Goal: Information Seeking & Learning: Learn about a topic

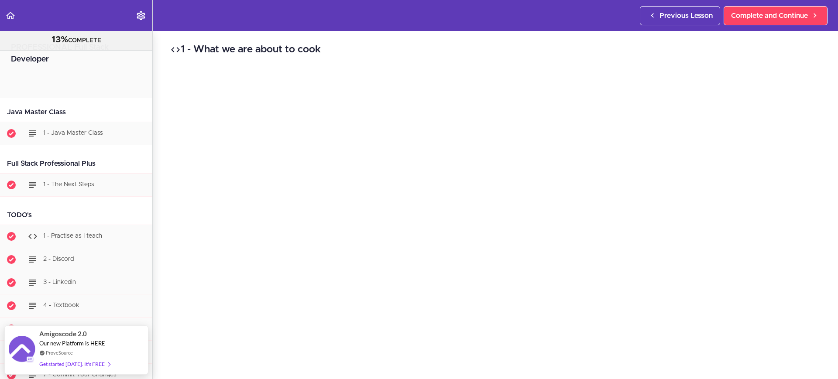
scroll to position [334, 0]
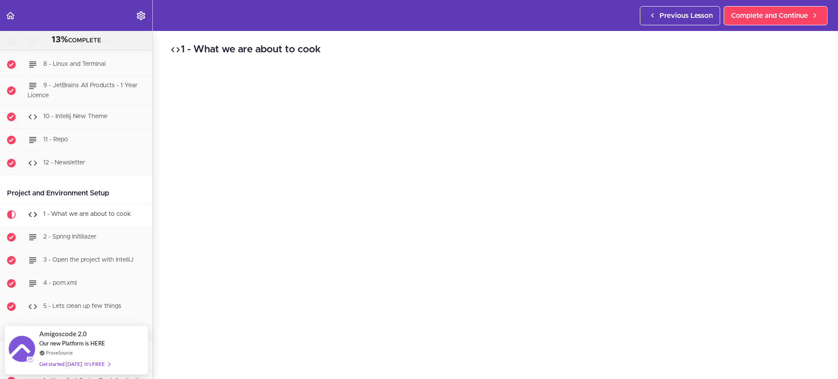
click at [58, 212] on span "1 - What we are about to cook" at bounding box center [87, 214] width 88 height 6
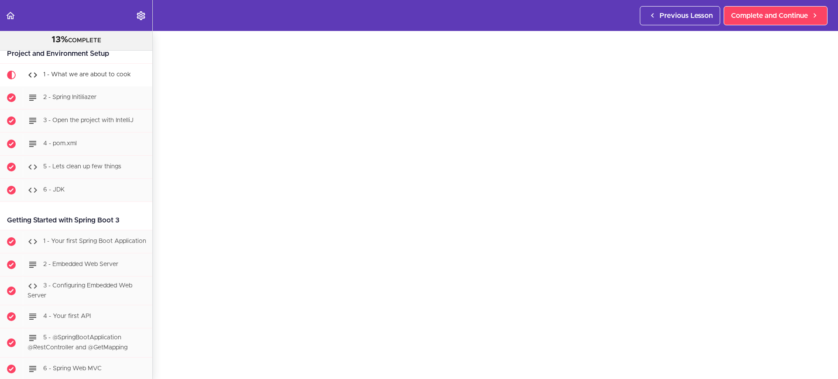
scroll to position [65, 0]
click at [87, 102] on div "2 - Spring Initiliazer" at bounding box center [88, 97] width 130 height 19
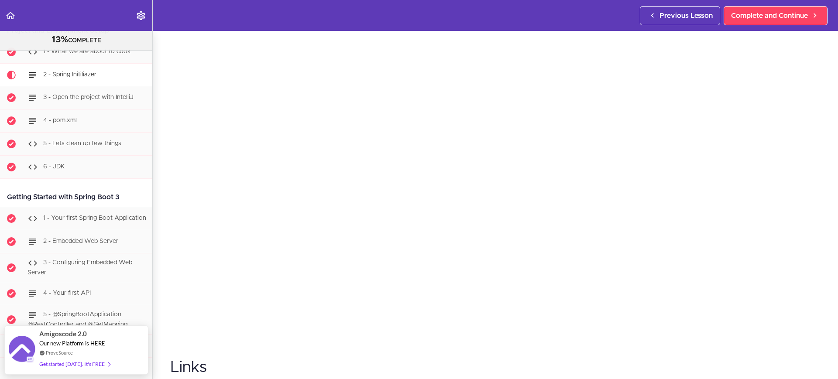
scroll to position [99, 0]
click at [720, 344] on section "PROFESSIONAL Full Stack Developer 13% COMPLETE Java Master Class 1 - Java Maste…" at bounding box center [419, 205] width 838 height 348
click at [824, 221] on div "2 - Spring Initiliazer Links [URL][DOMAIN_NAME] Complete and Continue 1 - Follo…" at bounding box center [495, 145] width 685 height 348
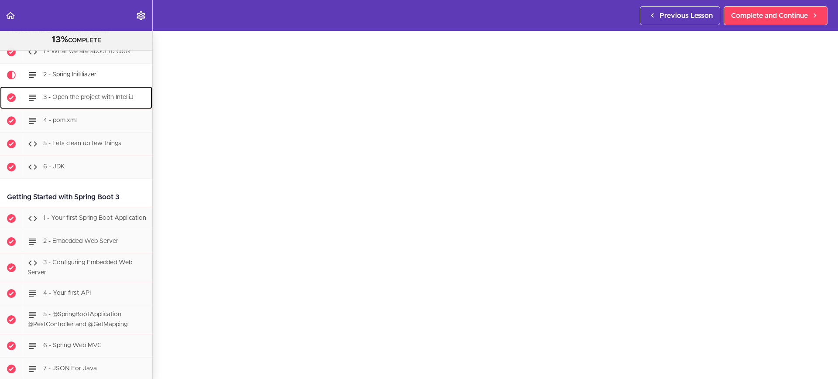
click at [89, 97] on span "3 - Open the project with IntelliJ" at bounding box center [88, 97] width 90 height 6
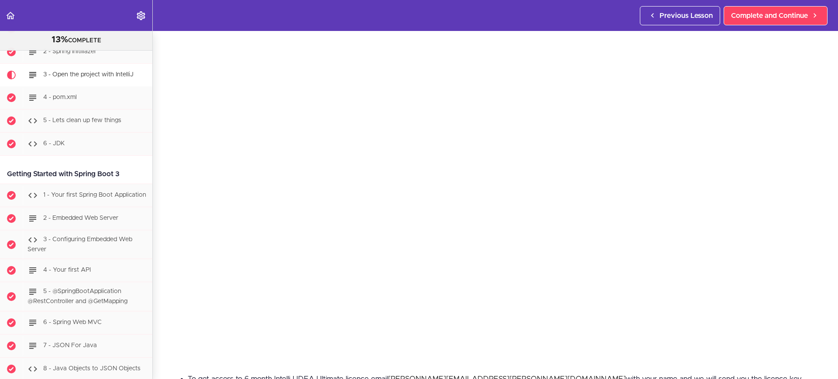
scroll to position [79, 0]
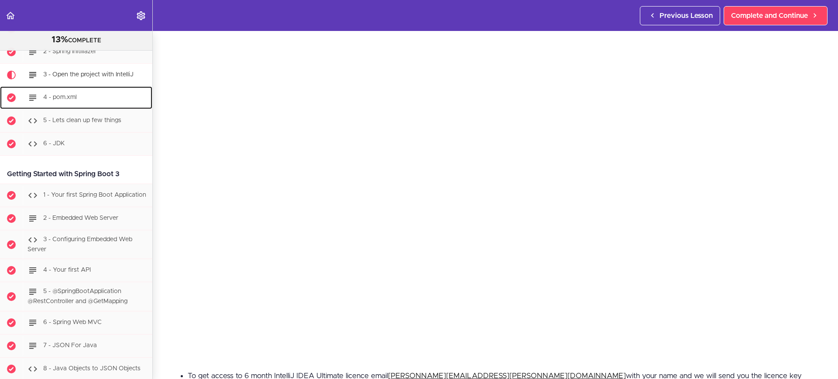
click at [83, 93] on div "4 - pom.xml" at bounding box center [88, 97] width 130 height 19
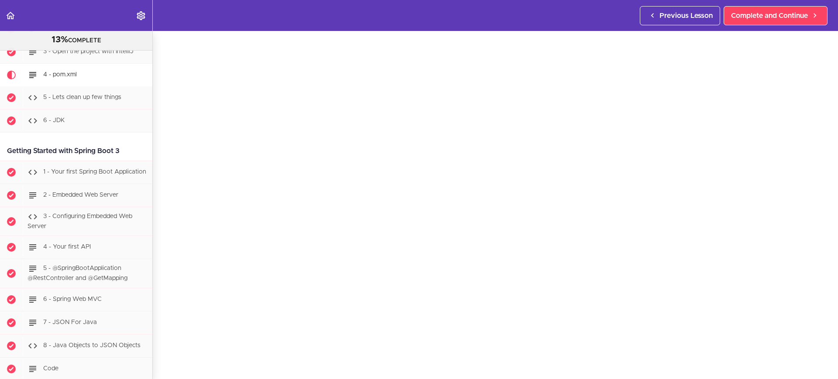
scroll to position [69, 0]
click at [822, 114] on div "4 - pom.xml POM pom.xml is an XML file used by Apache Maven to manage a project…" at bounding box center [495, 136] width 685 height 348
click at [827, 58] on div "4 - pom.xml POM pom.xml is an XML file used by Apache Maven to manage a project…" at bounding box center [495, 136] width 685 height 348
click at [821, 117] on div "4 - pom.xml POM pom.xml is an XML file used by Apache Maven to manage a project…" at bounding box center [495, 136] width 685 height 348
click at [819, 128] on div "4 - pom.xml POM pom.xml is an XML file used by Apache Maven to manage a project…" at bounding box center [495, 136] width 685 height 348
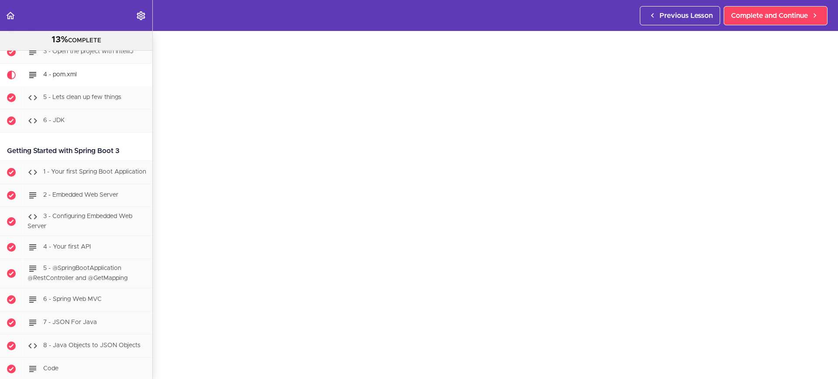
click at [822, 187] on div "4 - pom.xml POM pom.xml is an XML file used by Apache Maven to manage a project…" at bounding box center [495, 136] width 685 height 348
click at [80, 98] on span "5 - Lets clean up few things" at bounding box center [82, 97] width 78 height 6
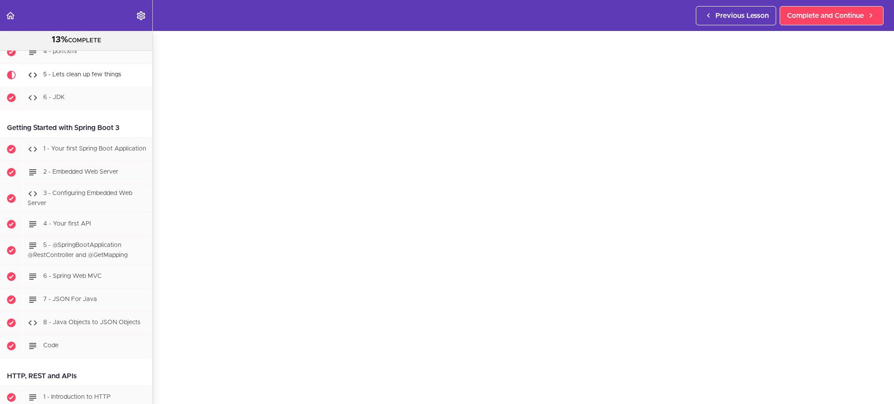
scroll to position [36, 0]
click at [60, 97] on span "6 - JDK" at bounding box center [54, 97] width 22 height 6
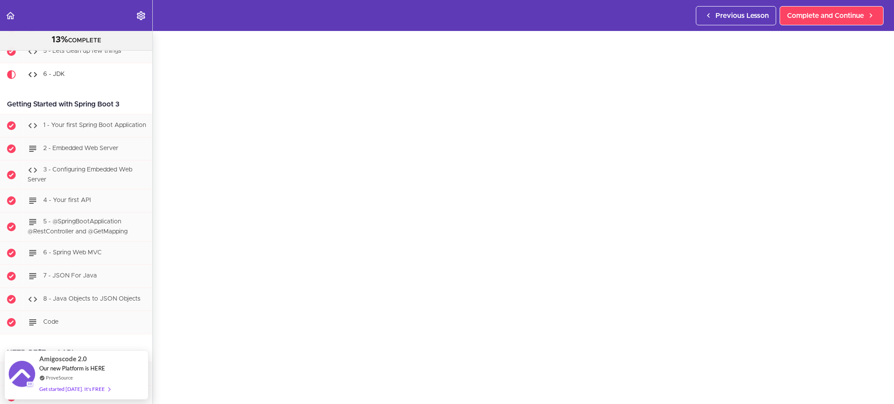
scroll to position [76, 0]
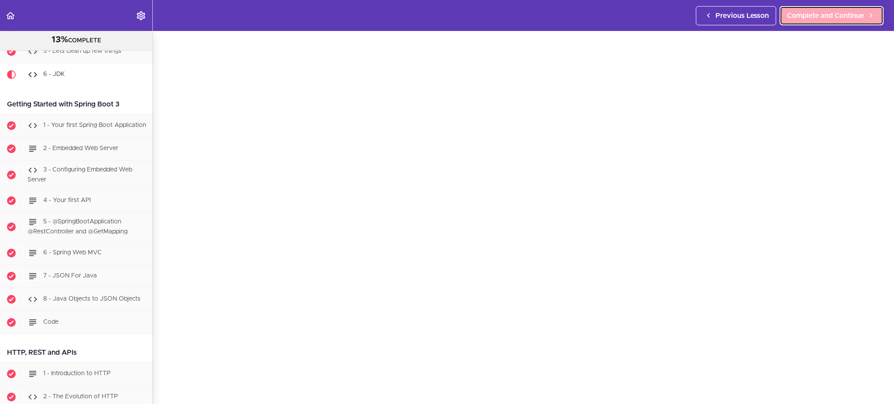
click at [838, 17] on icon at bounding box center [871, 15] width 10 height 9
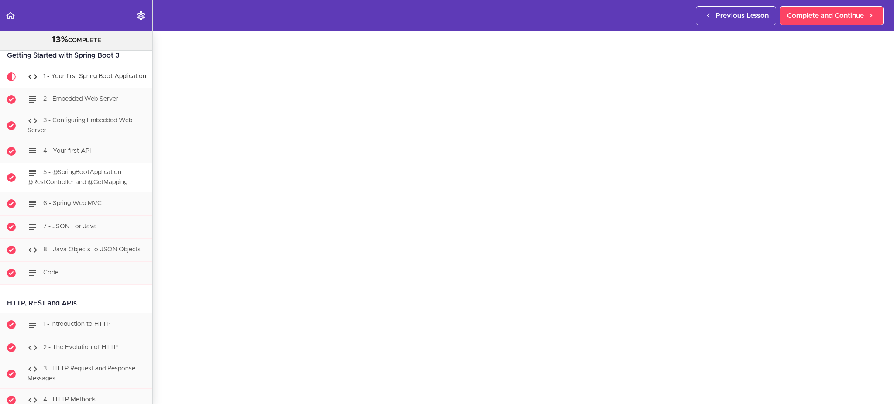
scroll to position [541, 0]
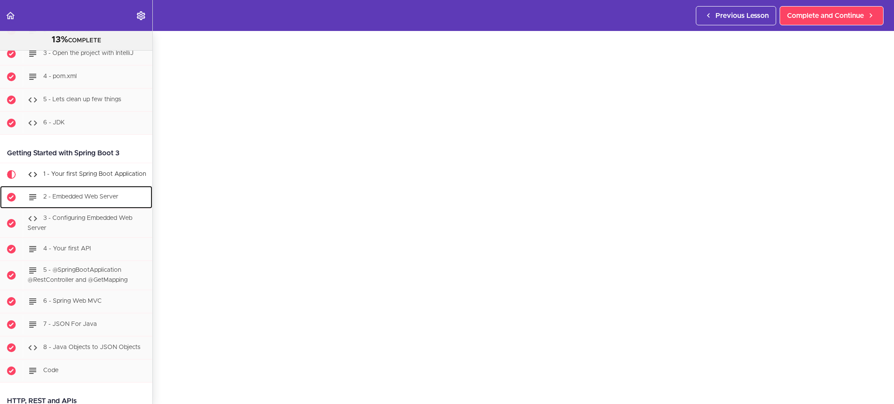
click at [118, 200] on span "2 - Embedded Web Server" at bounding box center [80, 197] width 75 height 6
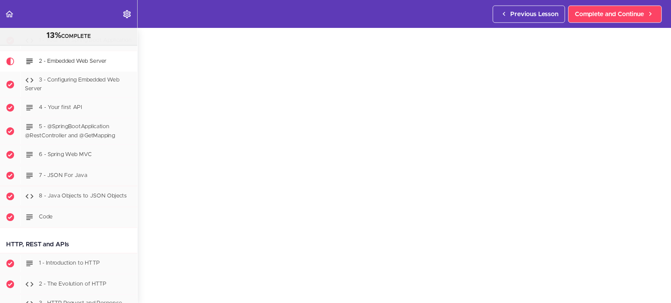
scroll to position [671, 0]
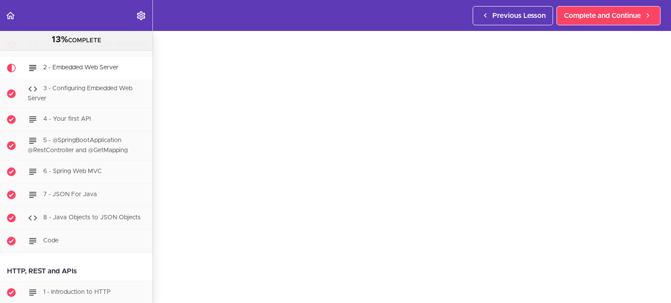
drag, startPoint x: 893, startPoint y: 0, endPoint x: 158, endPoint y: 117, distance: 744.5
click at [158, 117] on div "2 - Embedded Web Server Java Embedded Web Servers are lightweight web servers t…" at bounding box center [412, 112] width 518 height 272
click at [97, 95] on span "3 - Configuring Embedded Web Server" at bounding box center [80, 94] width 105 height 16
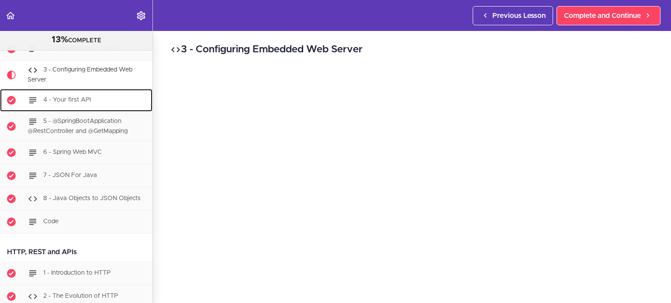
click at [72, 101] on span "4 - Your first API" at bounding box center [67, 100] width 48 height 6
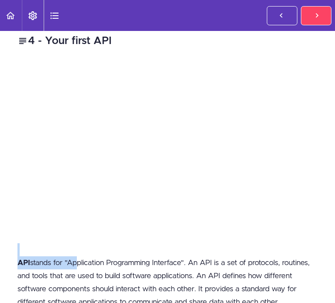
scroll to position [9, 0]
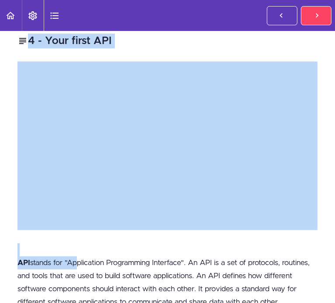
drag, startPoint x: 157, startPoint y: 242, endPoint x: -147, endPoint y: 95, distance: 337.8
click at [0, 95] on html "Autoplay Autocomplete Previous Lesson Complete and Continue PROFESSIONAL Full S…" at bounding box center [167, 156] width 335 height 312
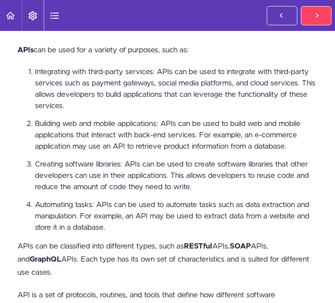
scroll to position [284, 0]
click at [0, 0] on span "5 - @SpringBootApplication @RestController and @GetMapping" at bounding box center [0, 0] width 0 height 0
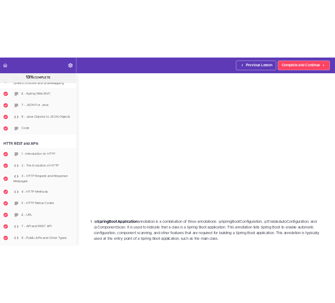
scroll to position [31, 0]
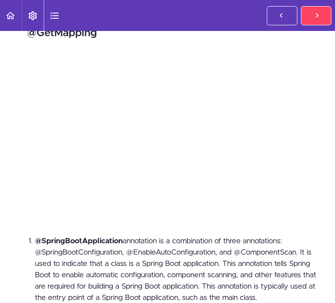
click at [0, 0] on div "6 - Spring Web MVC" at bounding box center [0, 0] width 0 height 0
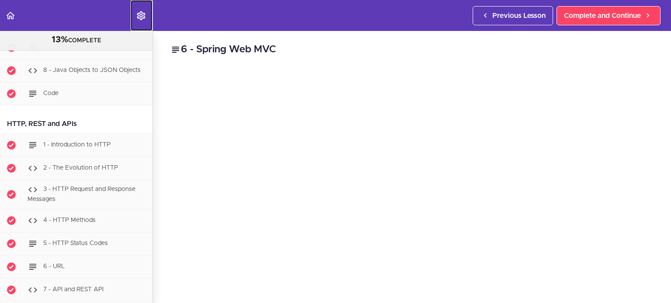
click at [134, 13] on link "Settings Menu" at bounding box center [142, 15] width 22 height 31
click at [139, 12] on icon "Settings Menu" at bounding box center [141, 15] width 10 height 10
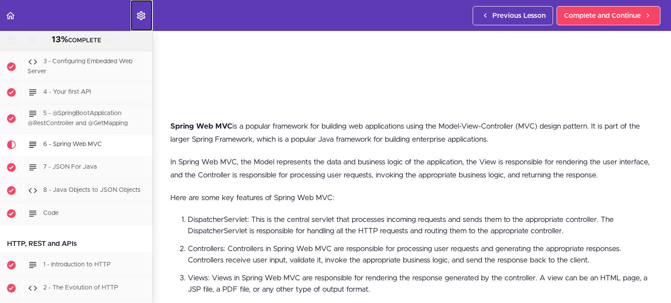
scroll to position [228, 0]
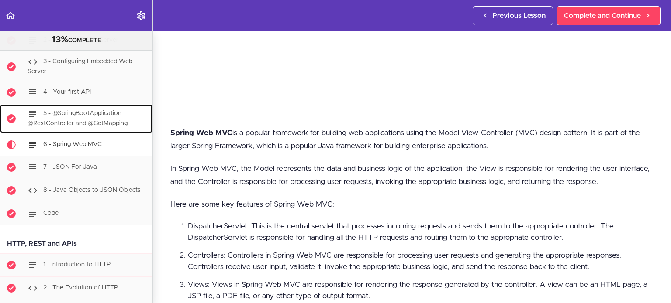
click at [124, 124] on span "5 - @SpringBootApplication @RestController and @GetMapping" at bounding box center [78, 119] width 100 height 16
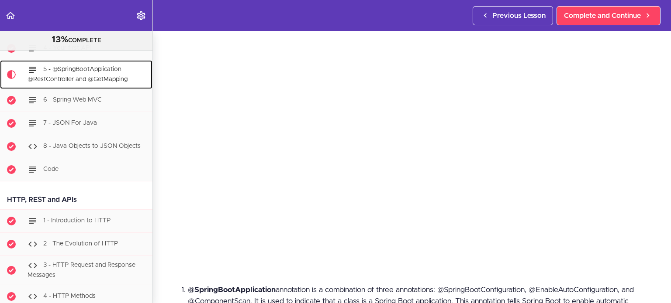
scroll to position [65, 0]
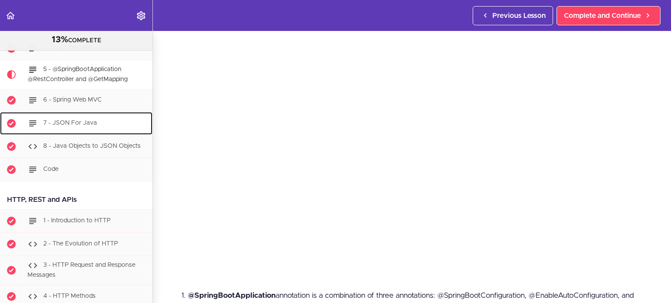
click at [96, 131] on div "7 - JSON For Java" at bounding box center [88, 123] width 130 height 19
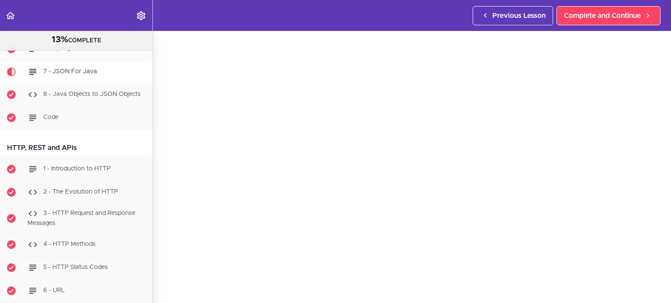
scroll to position [47, 0]
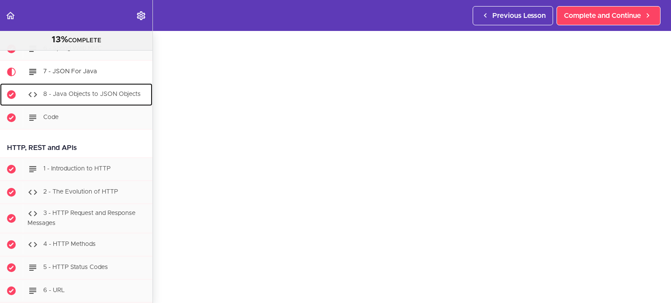
click at [87, 94] on span "8 - Java Objects to JSON Objects" at bounding box center [91, 94] width 97 height 6
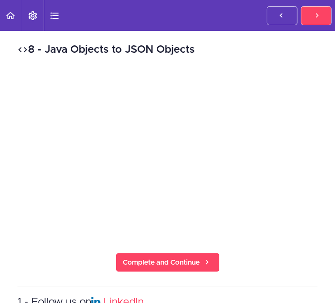
click at [0, 0] on span "Code" at bounding box center [0, 0] width 0 height 0
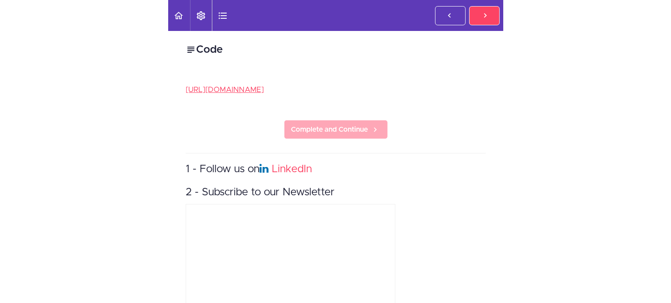
scroll to position [893, 0]
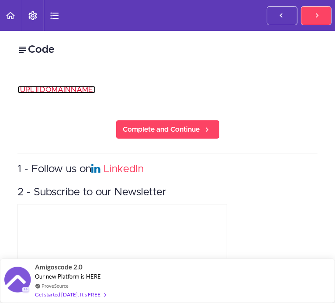
click at [96, 93] on link "[URL][DOMAIN_NAME]" at bounding box center [56, 89] width 78 height 7
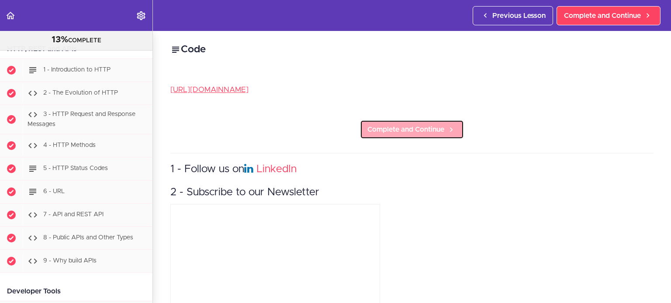
click at [391, 124] on span "Complete and Continue" at bounding box center [405, 129] width 77 height 10
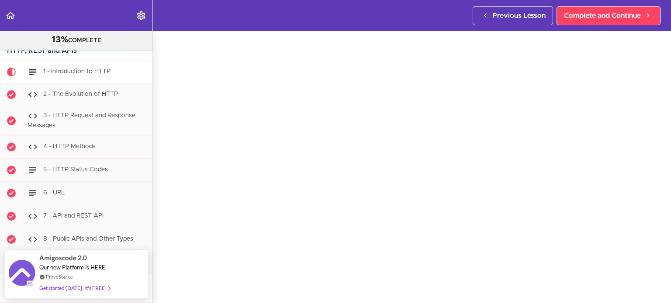
scroll to position [52, 0]
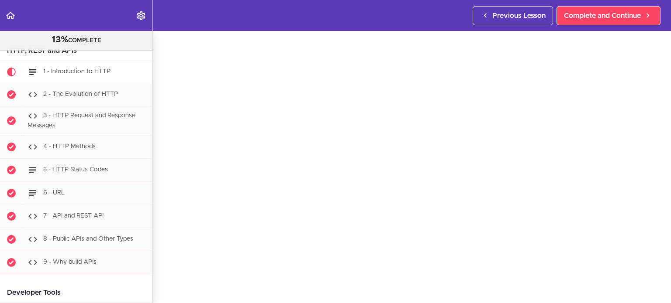
click at [544, 296] on section "PROFESSIONAL Full Stack Developer 13% COMPLETE Java Master Class 1 - Java Maste…" at bounding box center [335, 167] width 671 height 272
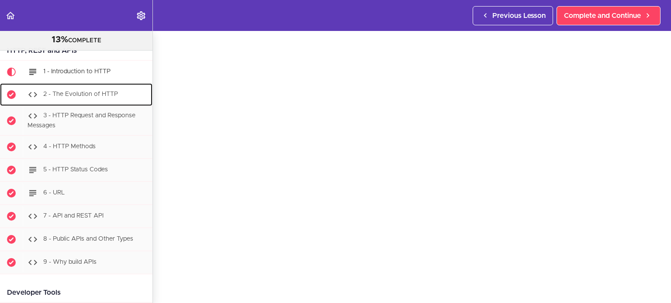
click at [87, 94] on span "2 - The Evolution of HTTP" at bounding box center [80, 94] width 75 height 6
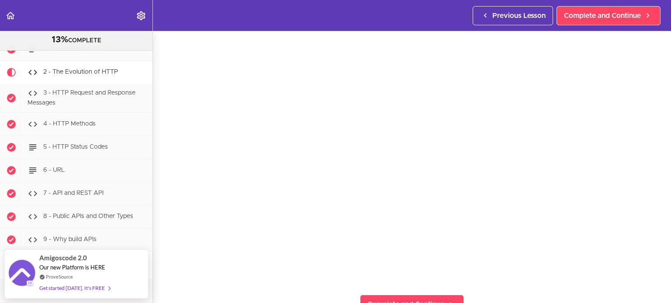
scroll to position [61, 0]
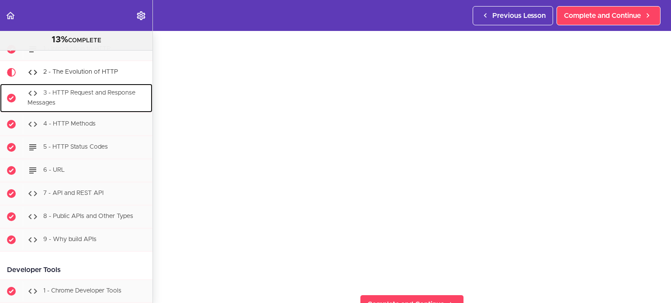
click at [77, 96] on span "3 - HTTP Request and Response Messages" at bounding box center [82, 98] width 108 height 16
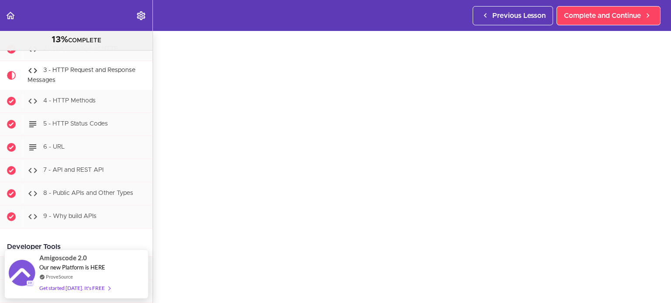
scroll to position [35, 0]
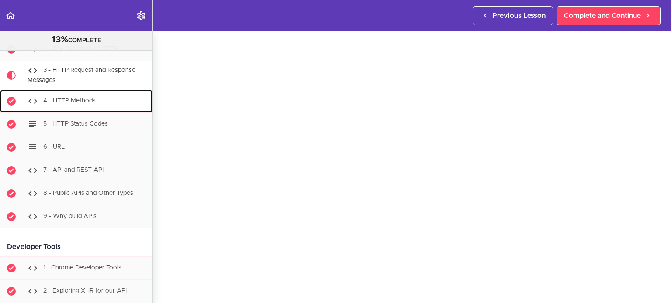
click at [87, 102] on span "4 - HTTP Methods" at bounding box center [69, 101] width 52 height 6
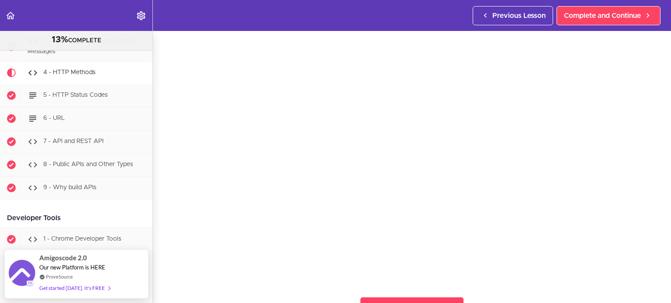
scroll to position [59, 0]
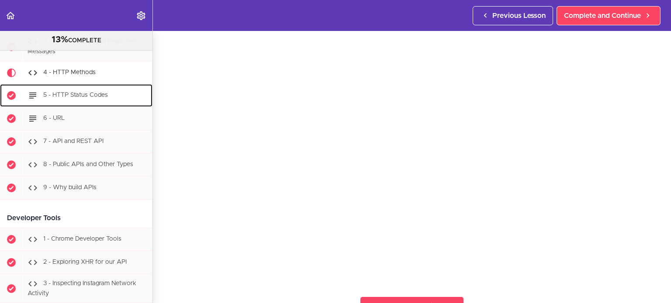
click at [79, 101] on div "5 - HTTP Status Codes" at bounding box center [88, 95] width 130 height 19
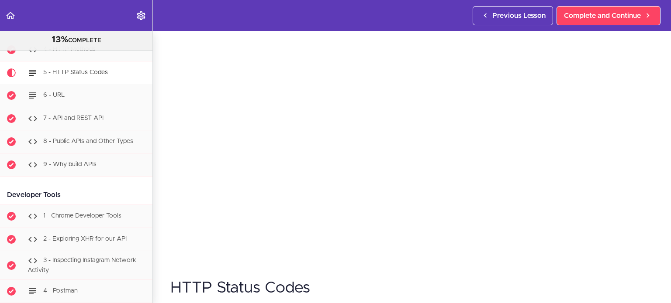
scroll to position [83, 0]
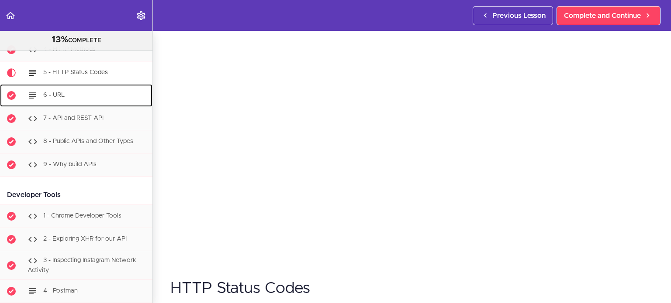
click at [86, 97] on div "6 - URL" at bounding box center [88, 95] width 130 height 19
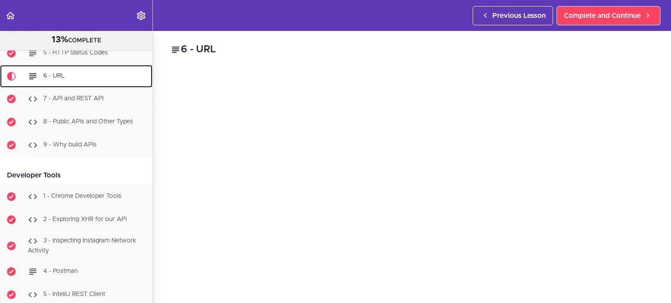
scroll to position [1013, 0]
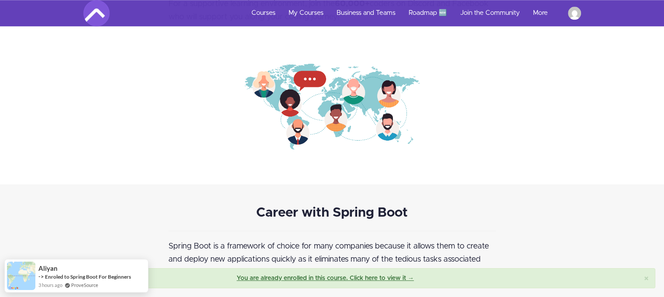
scroll to position [1029, 0]
